Goal: Transaction & Acquisition: Download file/media

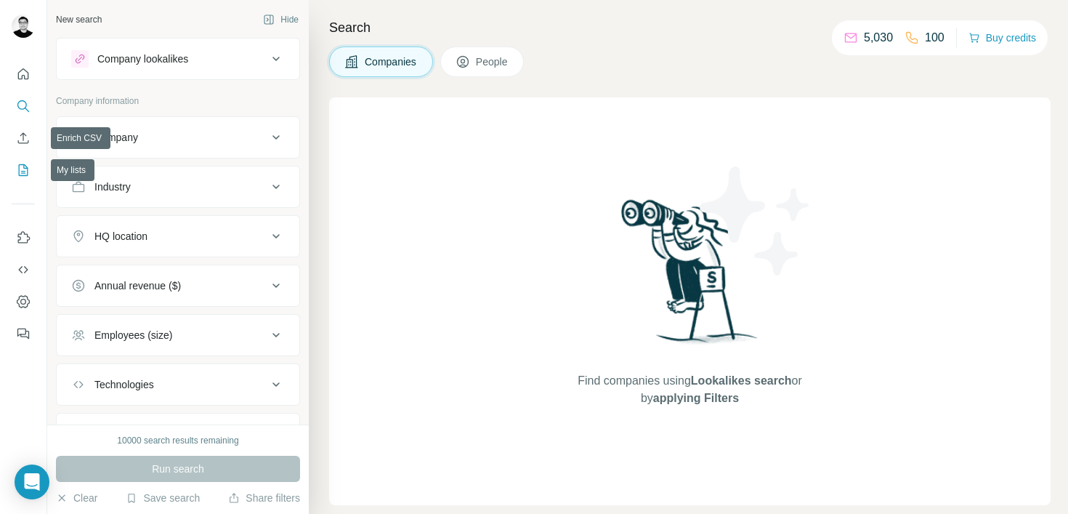
click at [23, 173] on icon "My lists" at bounding box center [23, 170] width 15 height 15
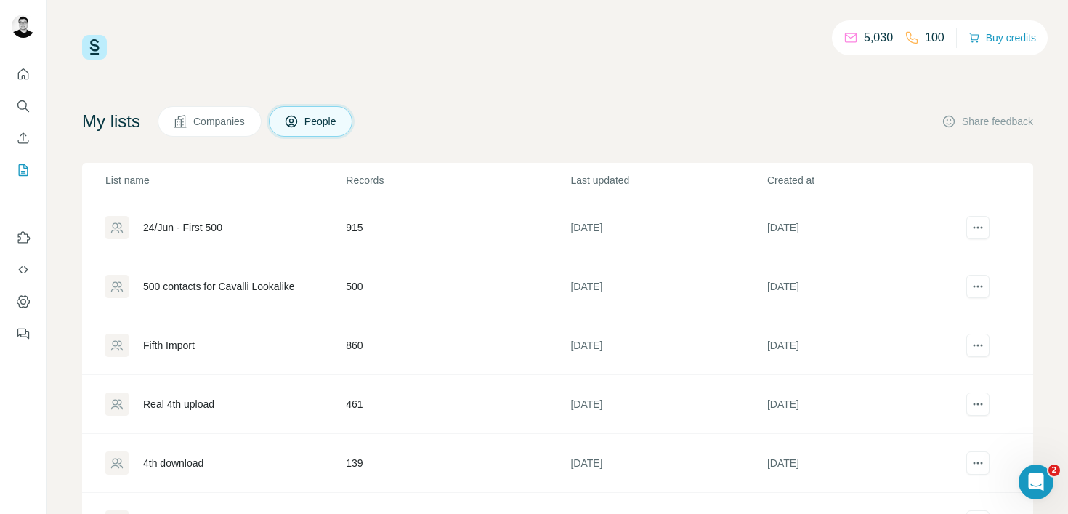
click at [222, 126] on span "Companies" at bounding box center [219, 121] width 53 height 15
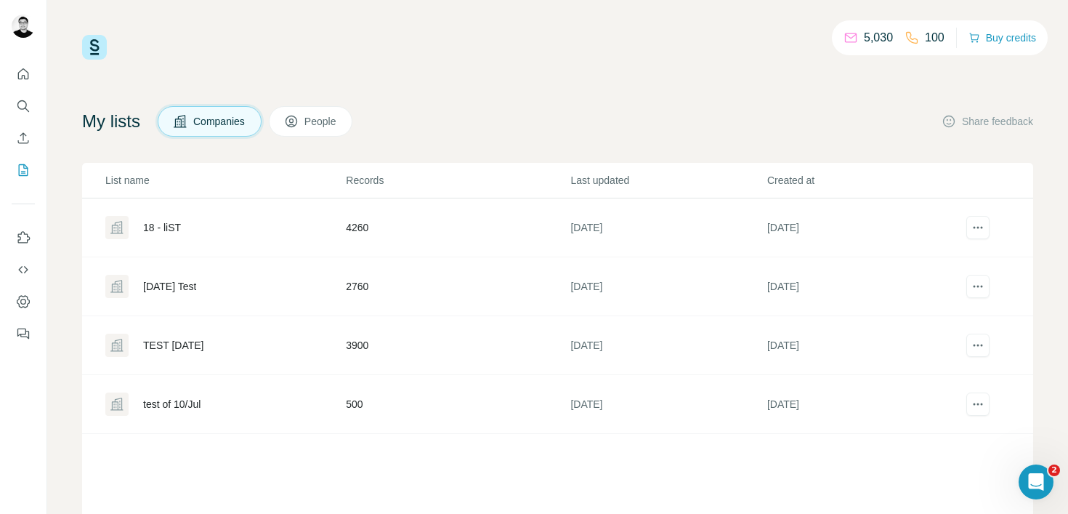
click at [979, 218] on div at bounding box center [977, 227] width 29 height 23
click at [950, 254] on span "Download list as CSV" at bounding box center [905, 257] width 98 height 15
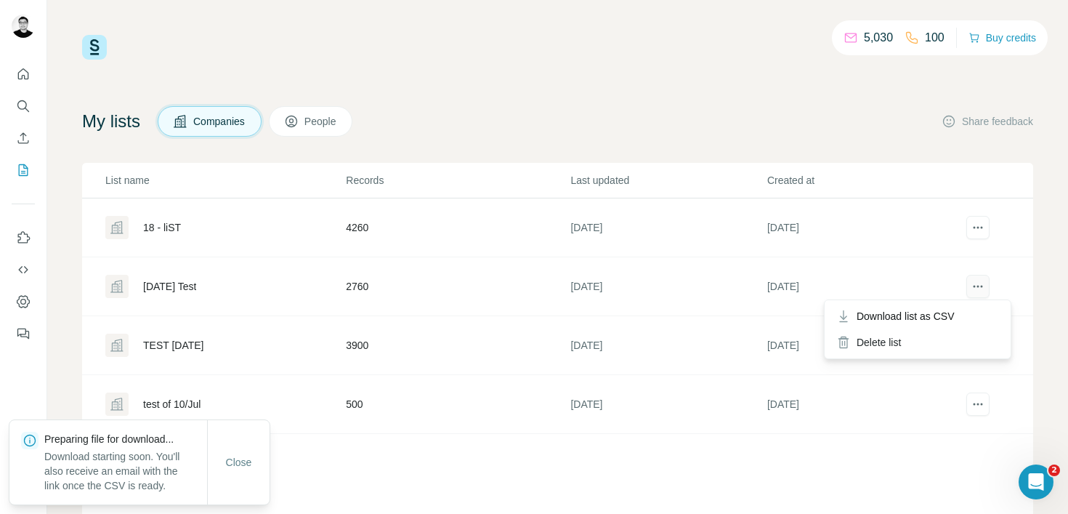
click at [971, 282] on icon "actions" at bounding box center [978, 286] width 15 height 15
click at [942, 309] on span "Download list as CSV" at bounding box center [905, 316] width 98 height 15
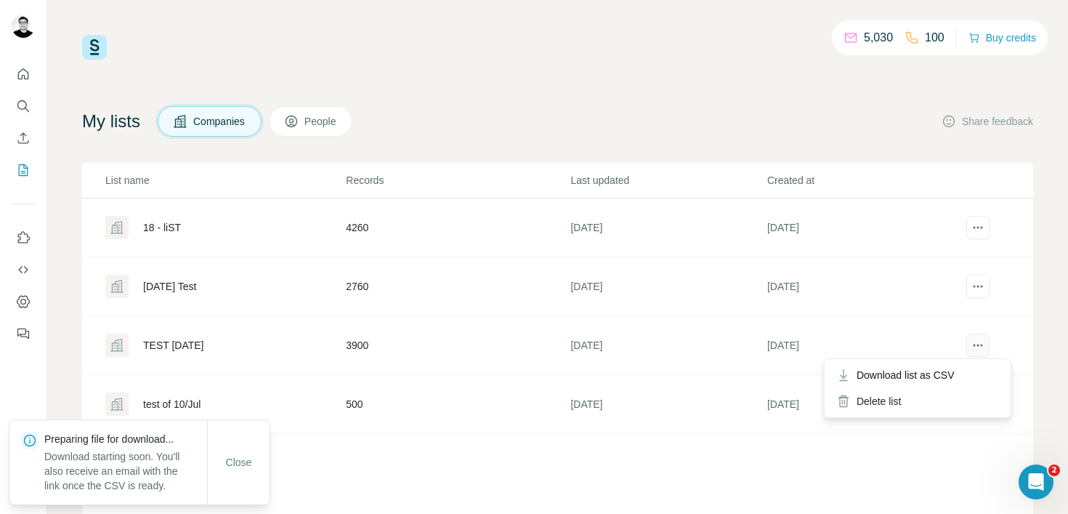
click at [971, 347] on icon "actions" at bounding box center [978, 345] width 15 height 15
click at [955, 368] on span "Download list as CSV" at bounding box center [905, 375] width 98 height 15
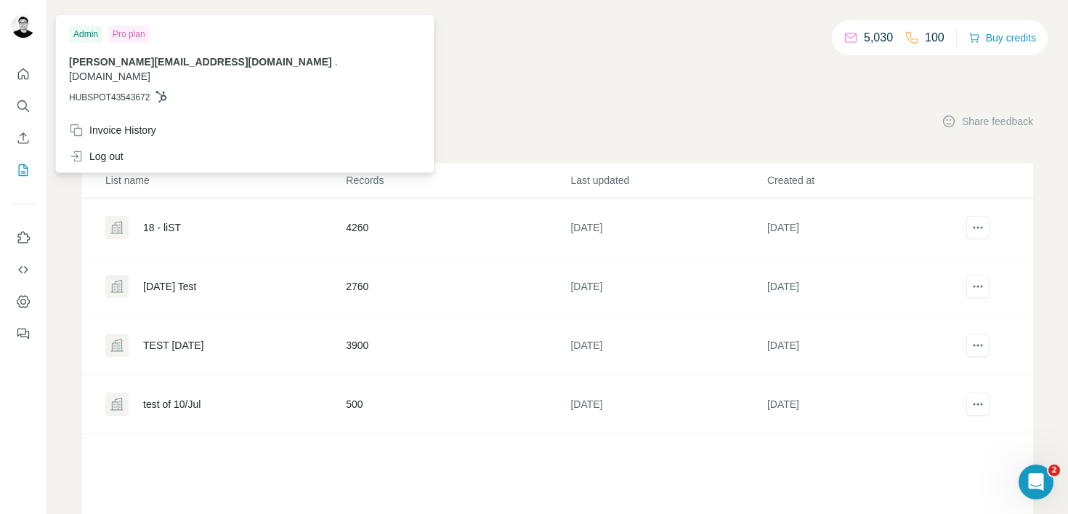
click at [30, 31] on img at bounding box center [23, 26] width 23 height 23
